Goal: Task Accomplishment & Management: Use online tool/utility

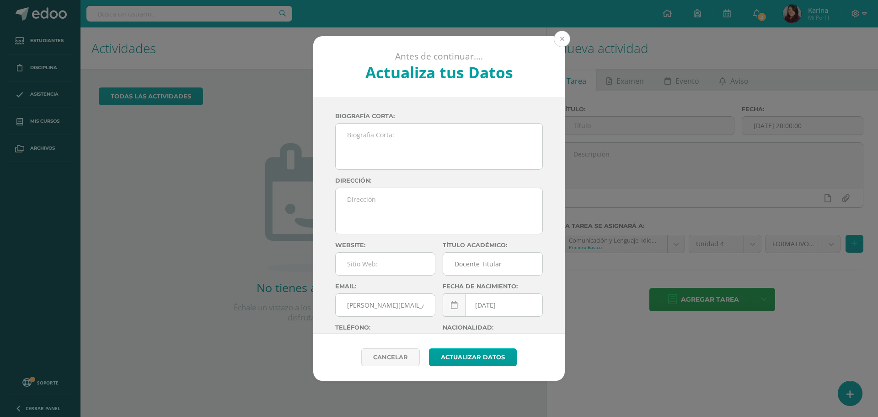
click at [557, 39] on button at bounding box center [562, 39] width 16 height 16
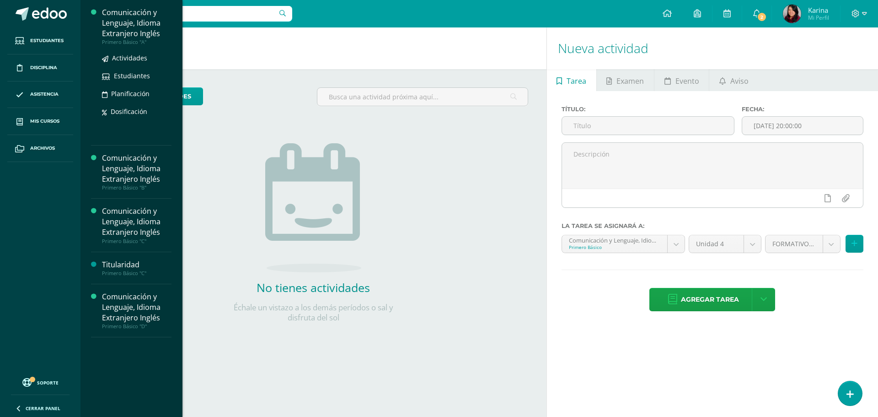
click at [113, 35] on div "Comunicación y Lenguaje, Idioma Extranjero Inglés" at bounding box center [137, 23] width 70 height 32
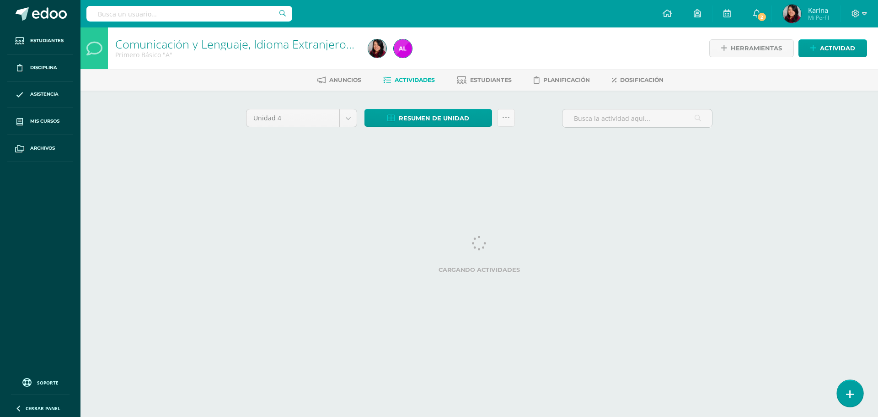
click at [843, 390] on link at bounding box center [850, 393] width 26 height 27
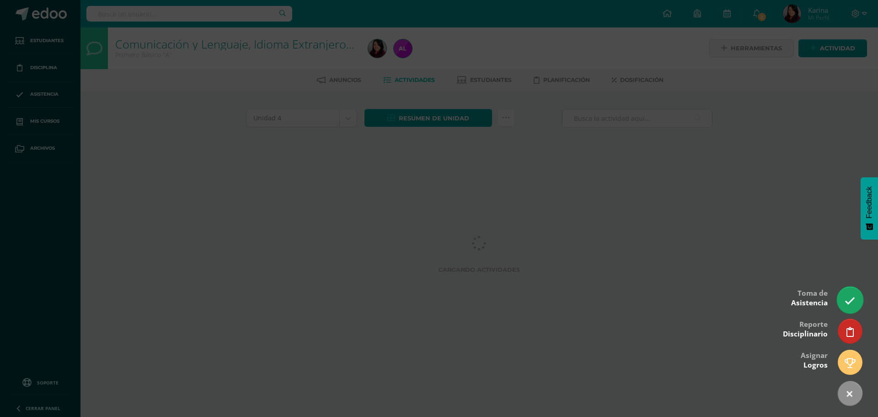
click at [848, 296] on icon at bounding box center [850, 300] width 11 height 11
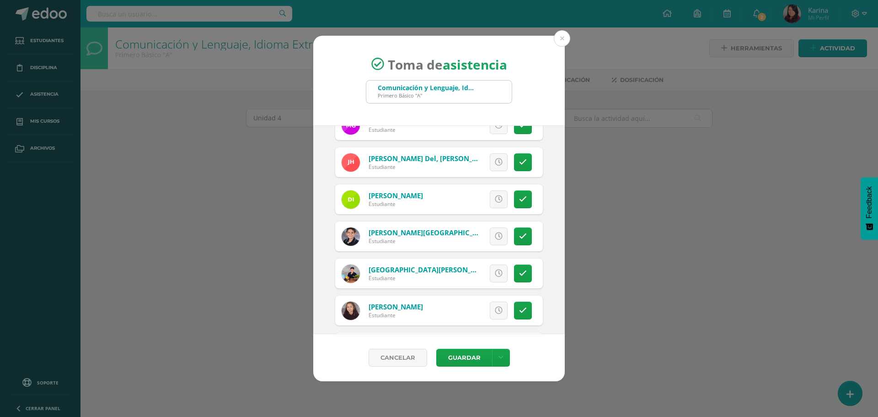
scroll to position [732, 0]
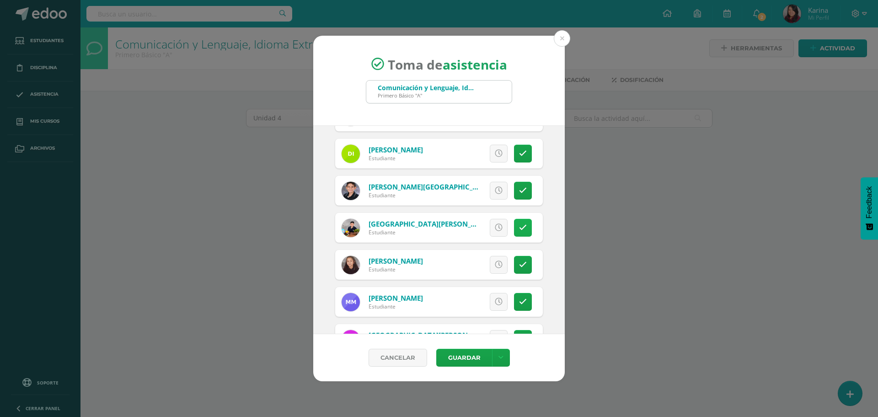
click at [523, 229] on link at bounding box center [523, 228] width 18 height 18
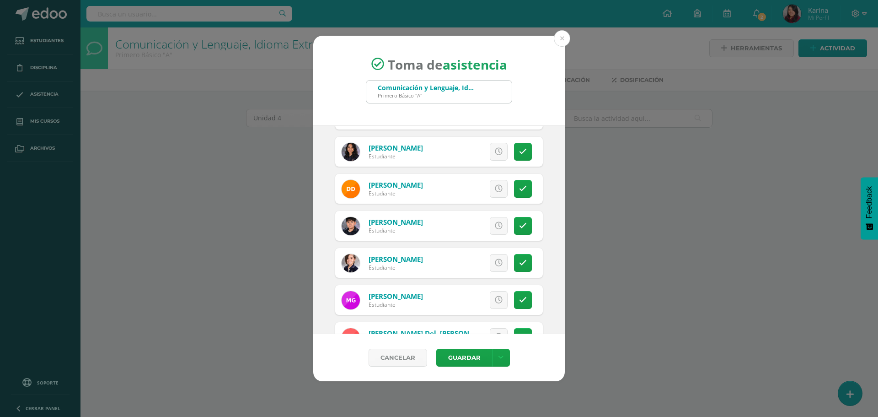
scroll to position [503, 0]
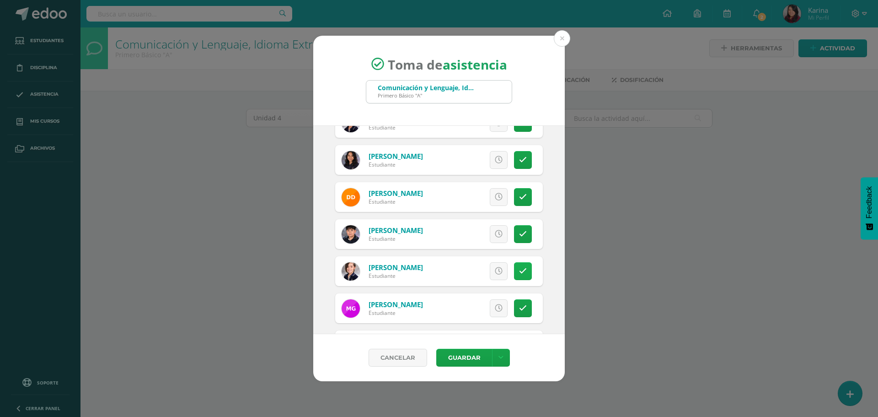
click at [519, 274] on icon at bounding box center [523, 271] width 8 height 8
click at [475, 272] on span "Excusa" at bounding box center [483, 271] width 25 height 17
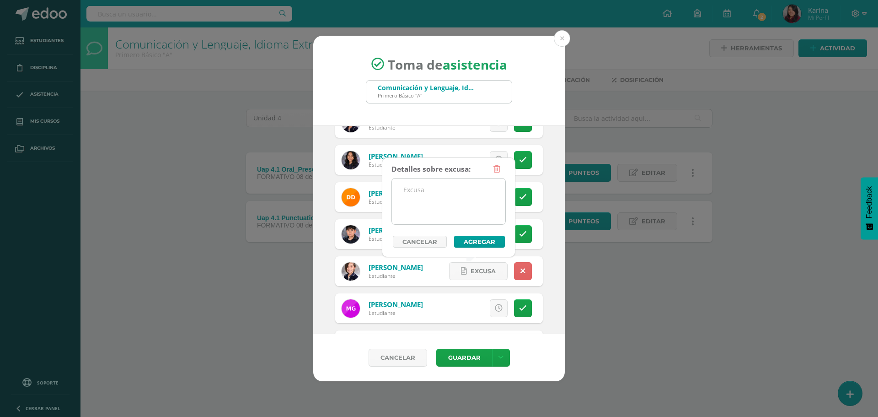
click at [455, 195] on textarea at bounding box center [448, 201] width 113 height 46
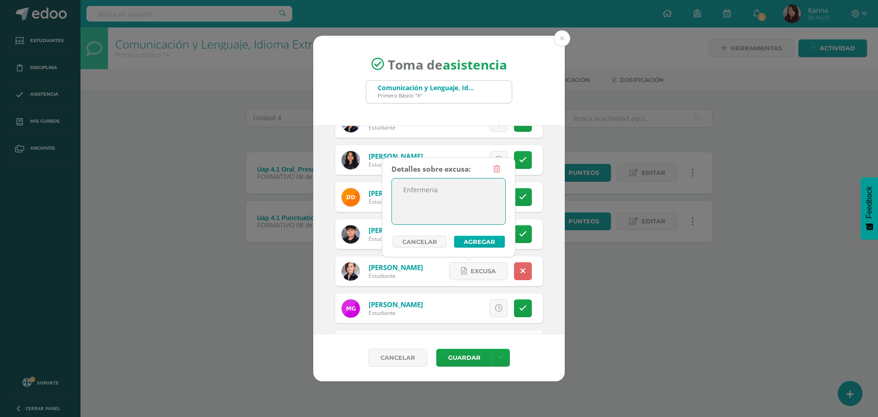
type textarea "Enfermeria"
click at [483, 243] on button "Agregar" at bounding box center [479, 242] width 51 height 12
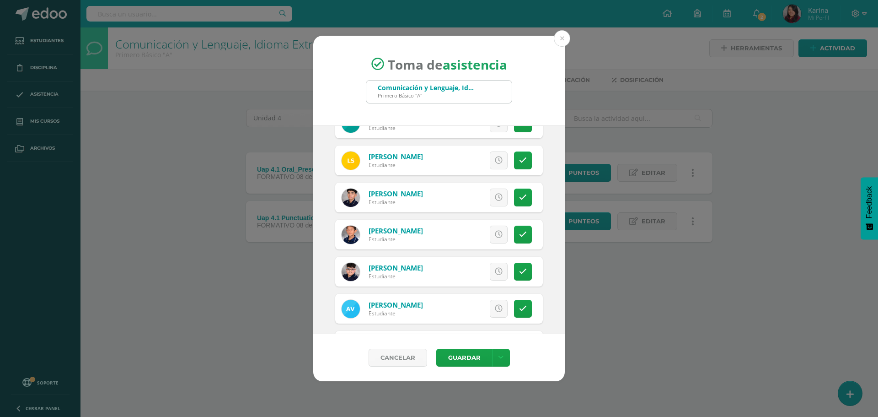
scroll to position [1322, 0]
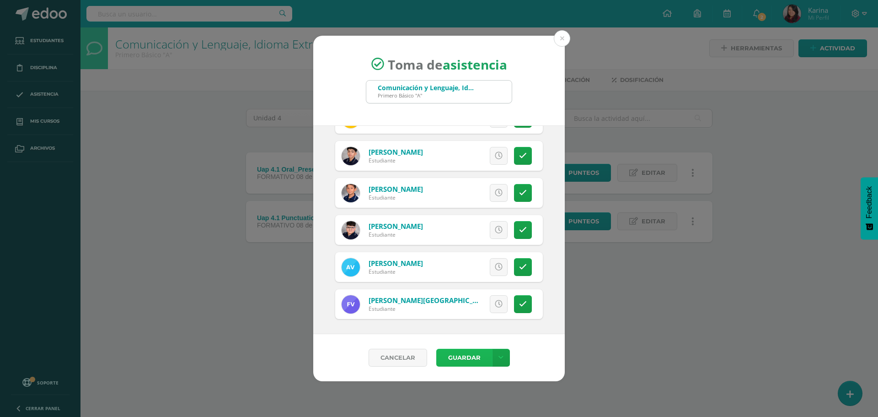
click at [458, 359] on button "Guardar" at bounding box center [464, 358] width 56 height 18
